Goal: Check status

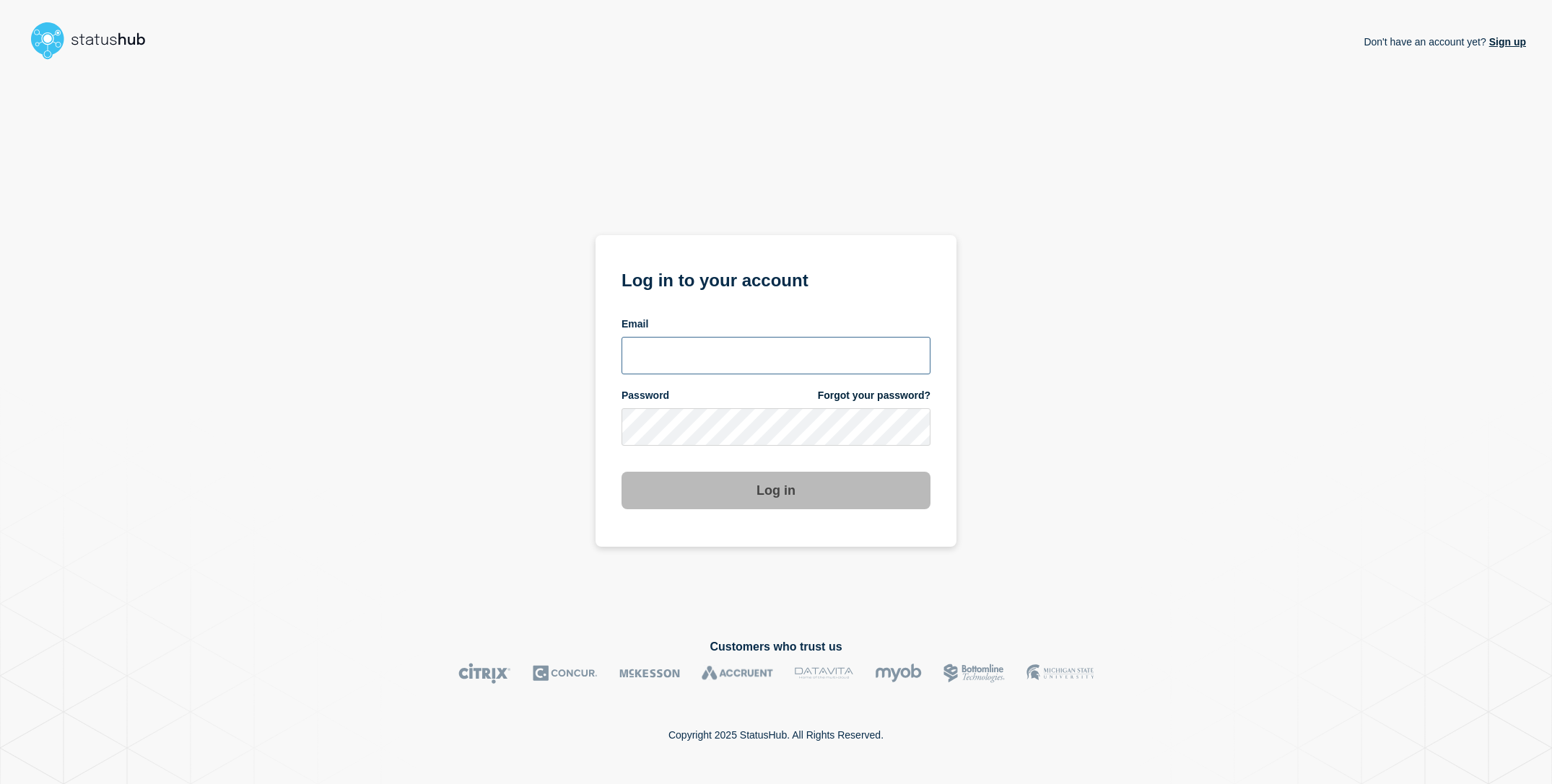
type input "[EMAIL_ADDRESS][DOMAIN_NAME]"
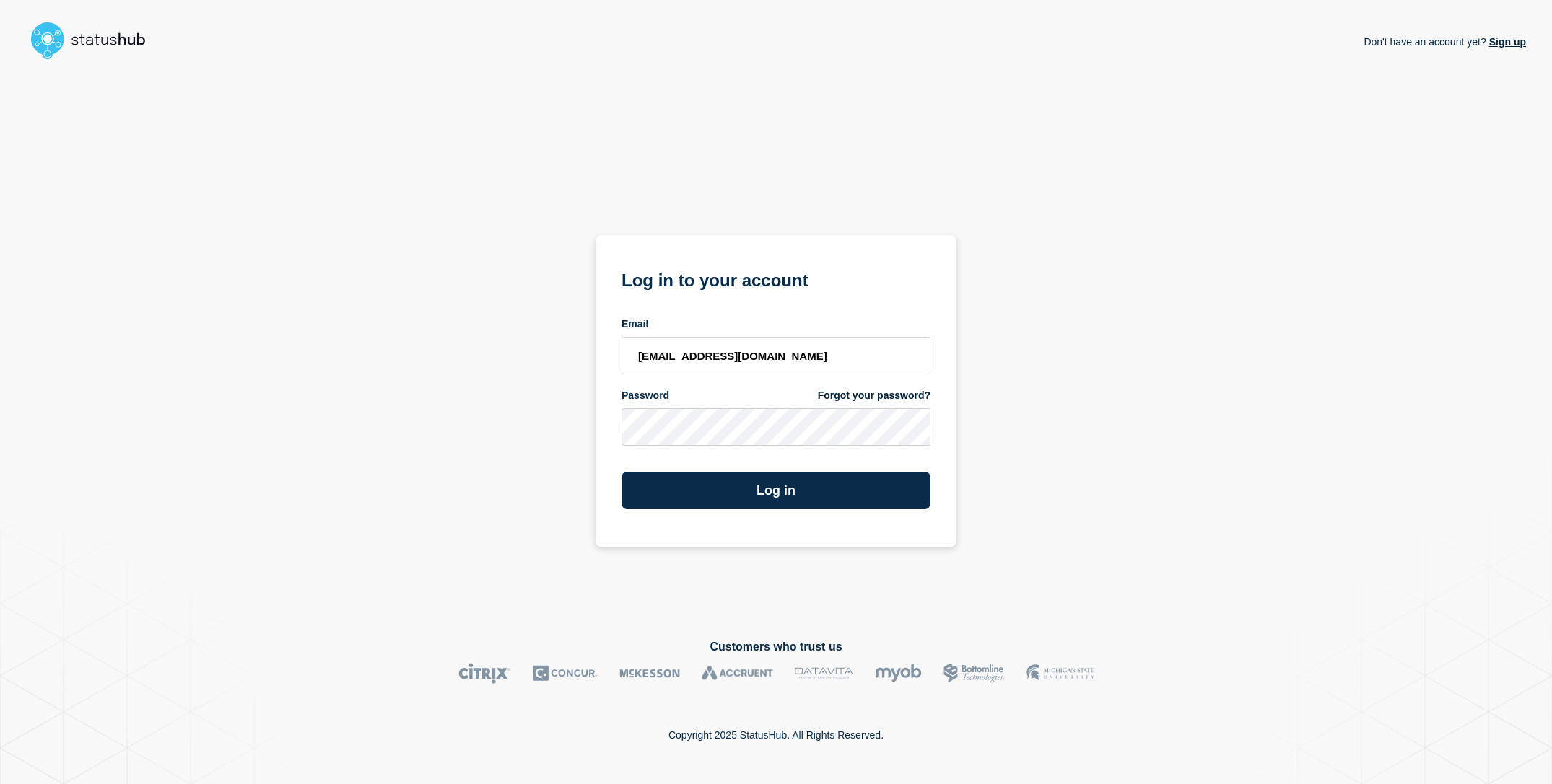
drag, startPoint x: 541, startPoint y: 490, endPoint x: 595, endPoint y: 492, distance: 54.0
click at [542, 490] on div "Don't have an account yet? Sign up Log in to your account Email [EMAIL_ADDRESS]…" at bounding box center [776, 341] width 1500 height 550
click at [712, 493] on button "Log in" at bounding box center [776, 491] width 309 height 37
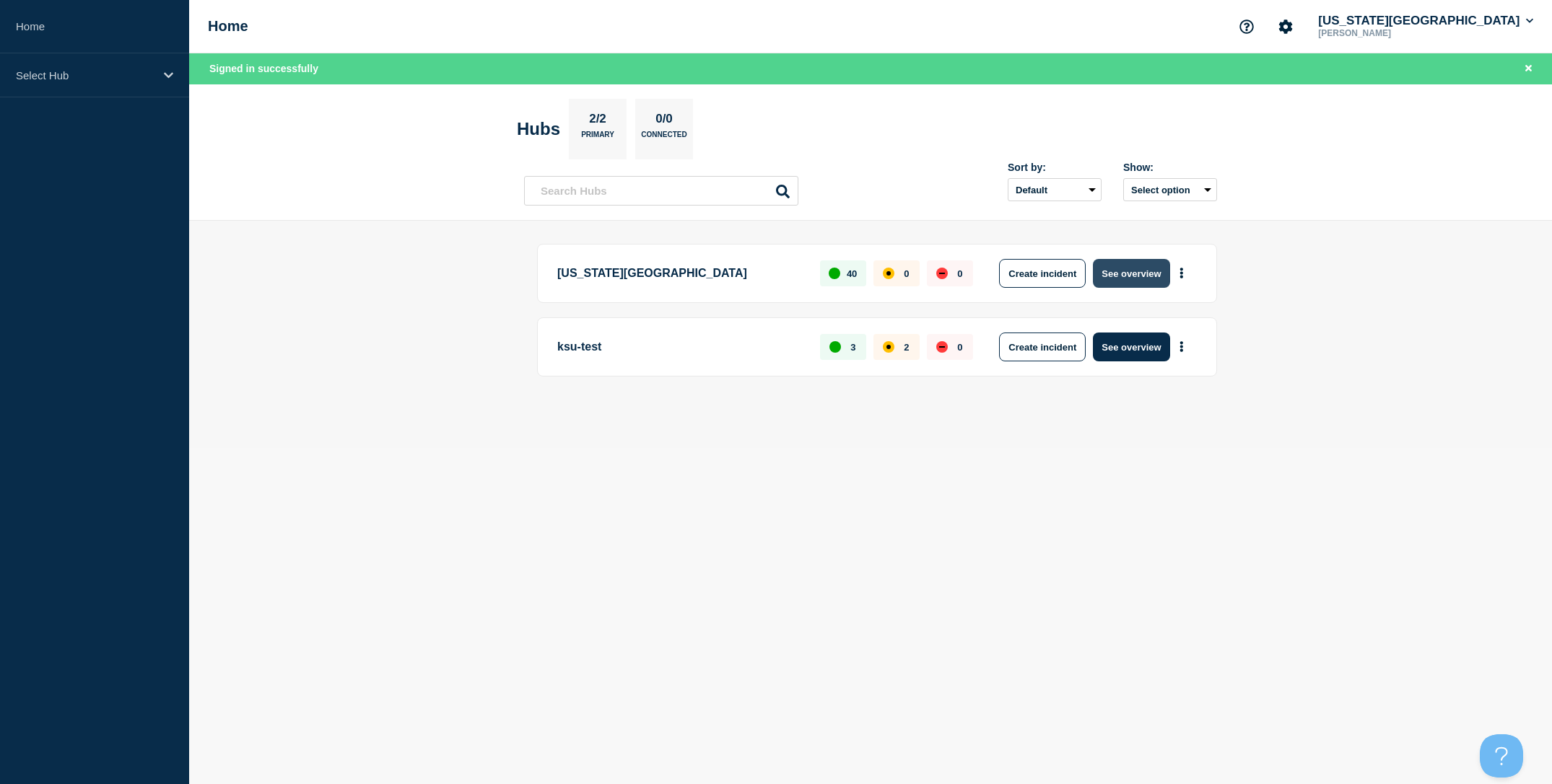
click at [1139, 287] on button "See overview" at bounding box center [1130, 273] width 77 height 29
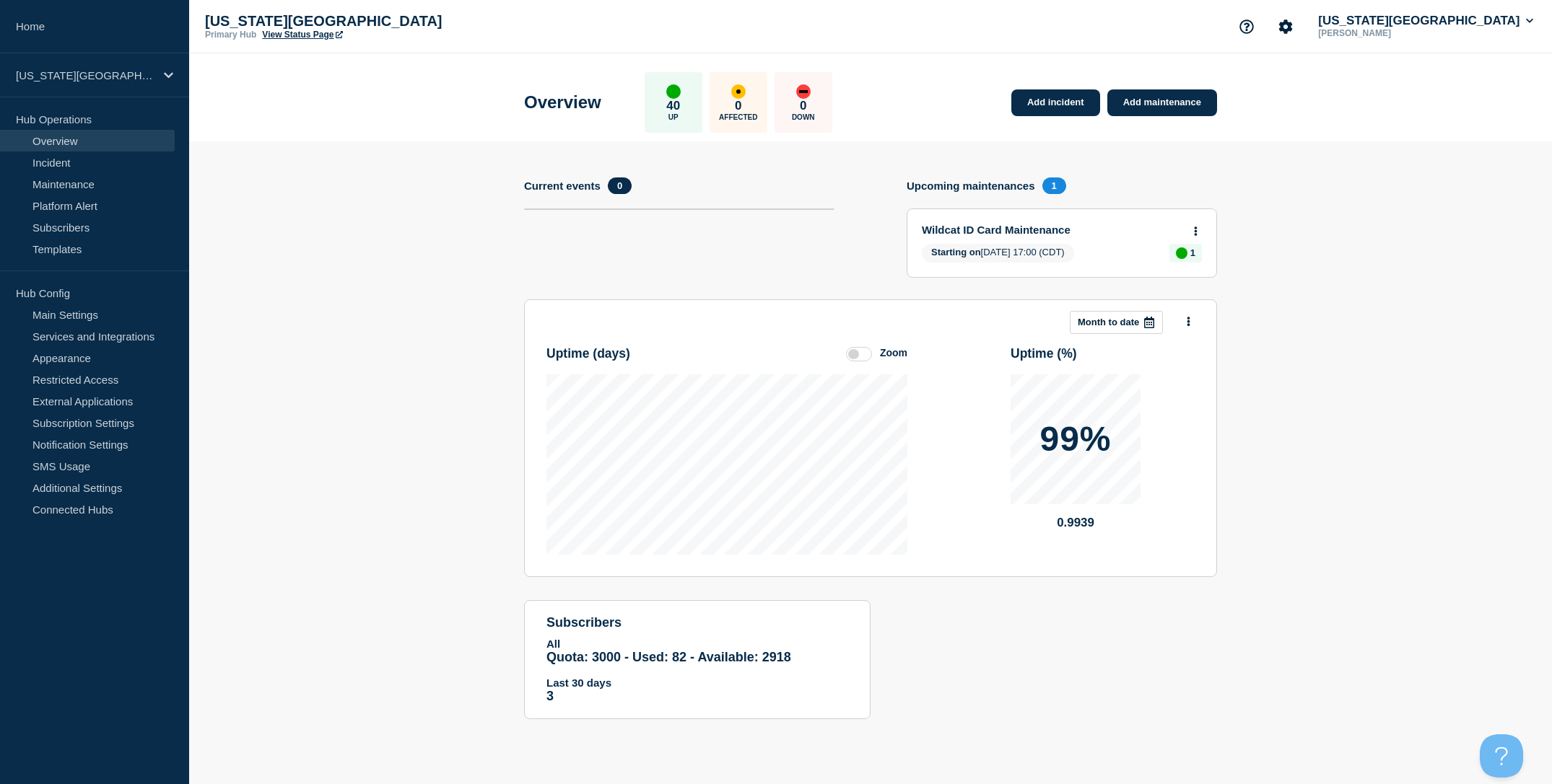
click at [401, 301] on section "Add incident Add maintenance Current events 0 Upcoming maintenances 1 Wildcat I…" at bounding box center [870, 441] width 1363 height 599
click at [398, 420] on section "Add incident Add maintenance Current events 0 Upcoming maintenances 1 Wildcat I…" at bounding box center [870, 441] width 1363 height 599
